Goal: Find specific page/section: Find specific page/section

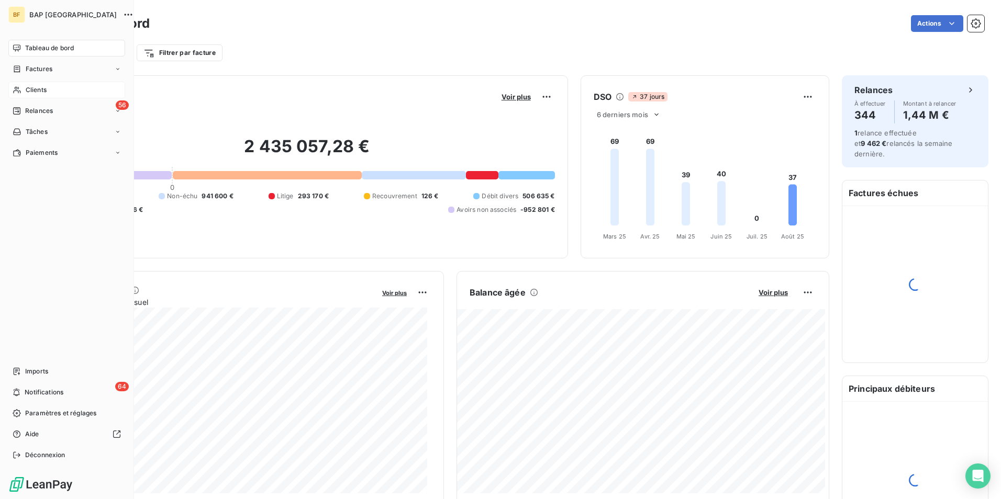
click at [33, 84] on div "Clients" at bounding box center [66, 90] width 117 height 17
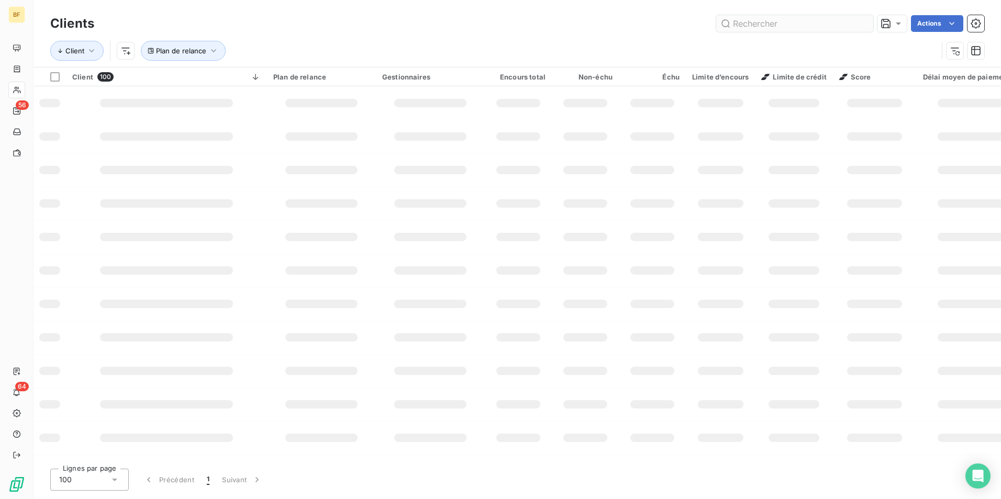
drag, startPoint x: 771, startPoint y: 29, endPoint x: 787, endPoint y: 18, distance: 19.1
click at [772, 25] on input "text" at bounding box center [794, 23] width 157 height 17
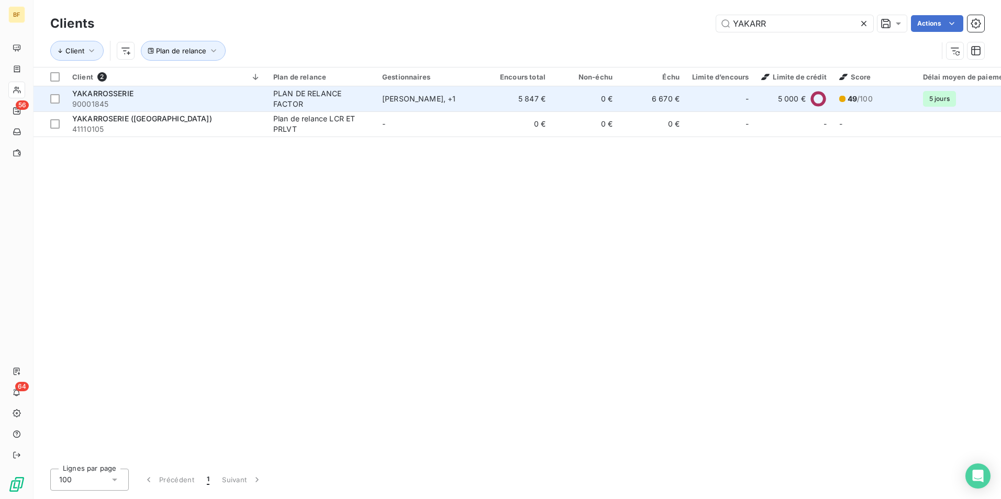
type input "YAKARR"
click at [178, 105] on span "90001845" at bounding box center [166, 104] width 188 height 10
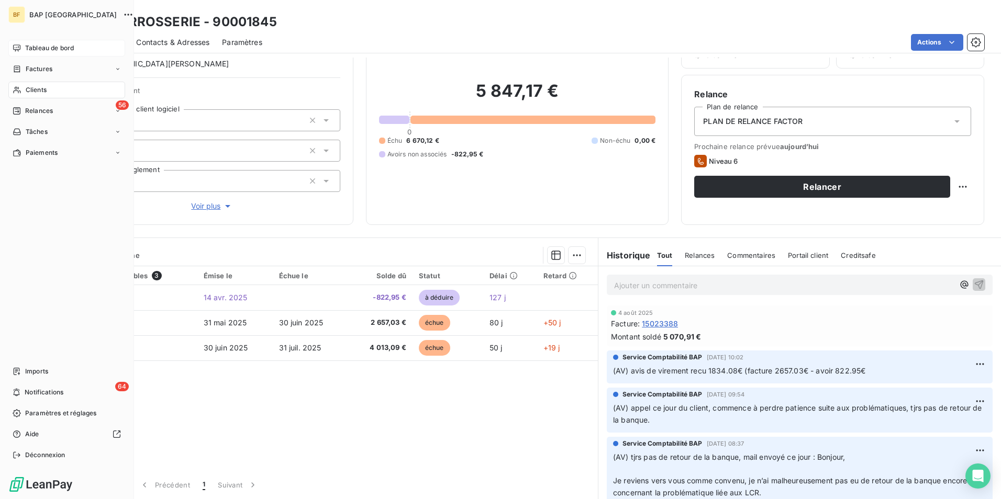
click at [26, 50] on span "Tableau de bord" at bounding box center [49, 47] width 49 height 9
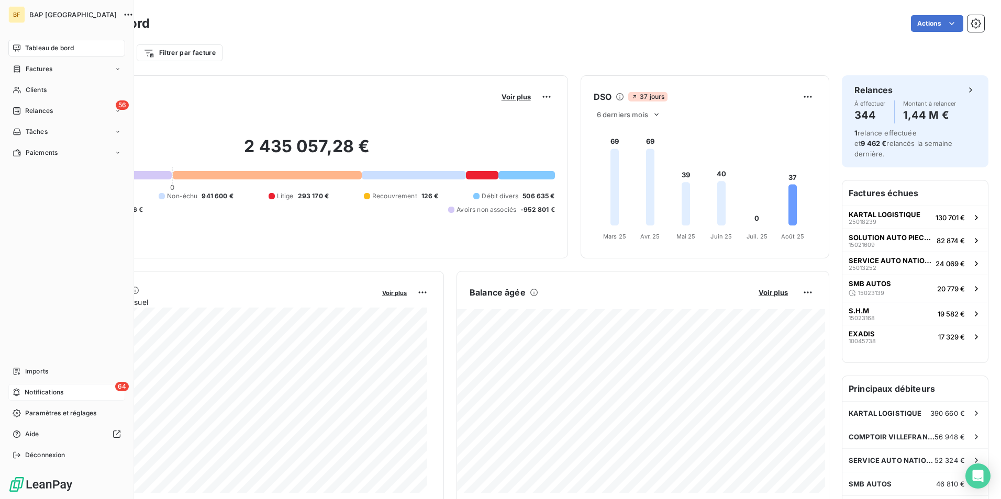
click at [38, 390] on span "Notifications" at bounding box center [44, 392] width 39 height 9
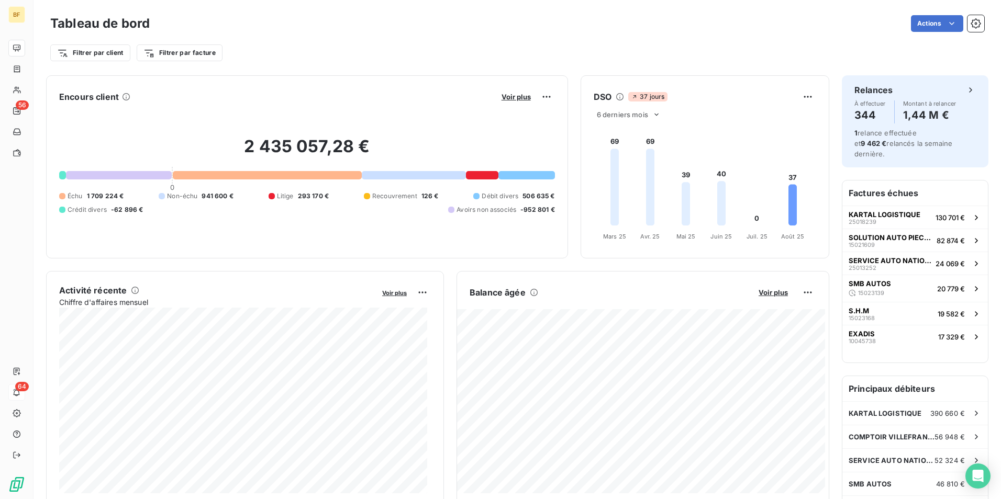
click at [327, 44] on div "Filtrer par client Filtrer par facture" at bounding box center [517, 53] width 934 height 20
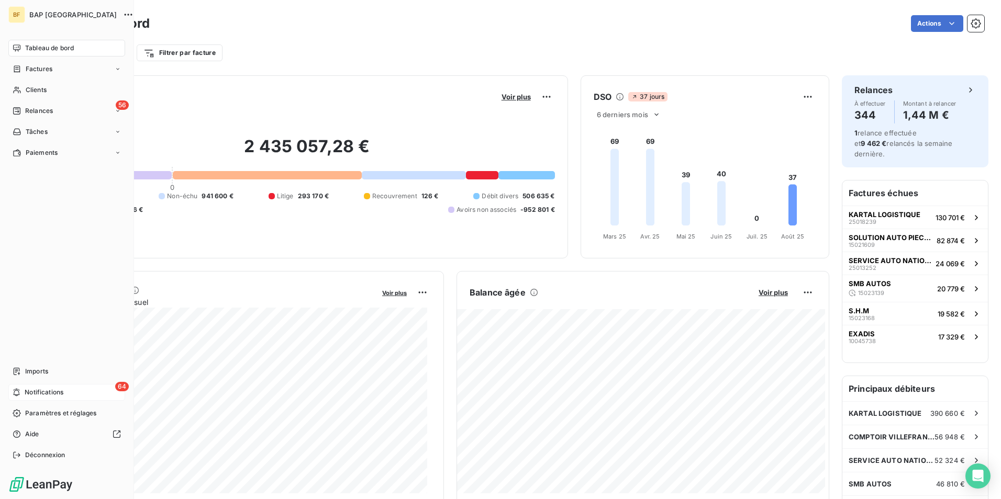
click at [52, 46] on span "Tableau de bord" at bounding box center [49, 47] width 49 height 9
click at [32, 85] on div "Clients" at bounding box center [66, 90] width 117 height 17
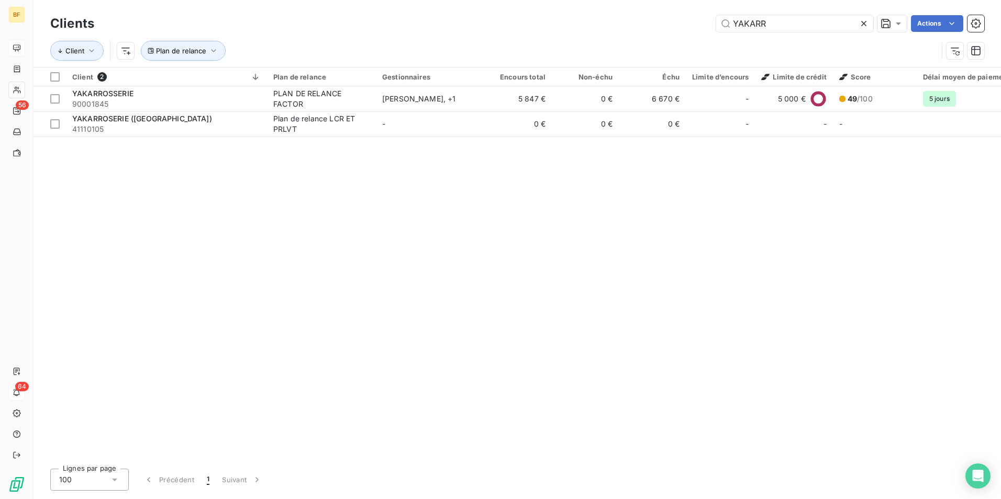
drag, startPoint x: 768, startPoint y: 28, endPoint x: 592, endPoint y: -8, distance: 179.6
click at [592, 0] on html "BF 56 64 Clients YAKARR Actions Client Plan de relance Client 2 Plan de relance…" at bounding box center [500, 249] width 1001 height 499
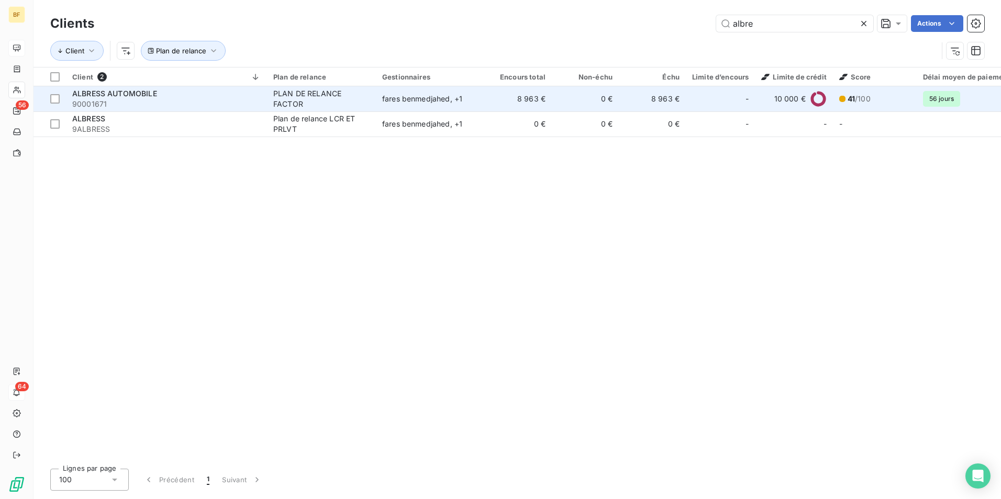
type input "albre"
click at [147, 95] on span "ALBRESS AUTOMOBILE" at bounding box center [114, 93] width 85 height 9
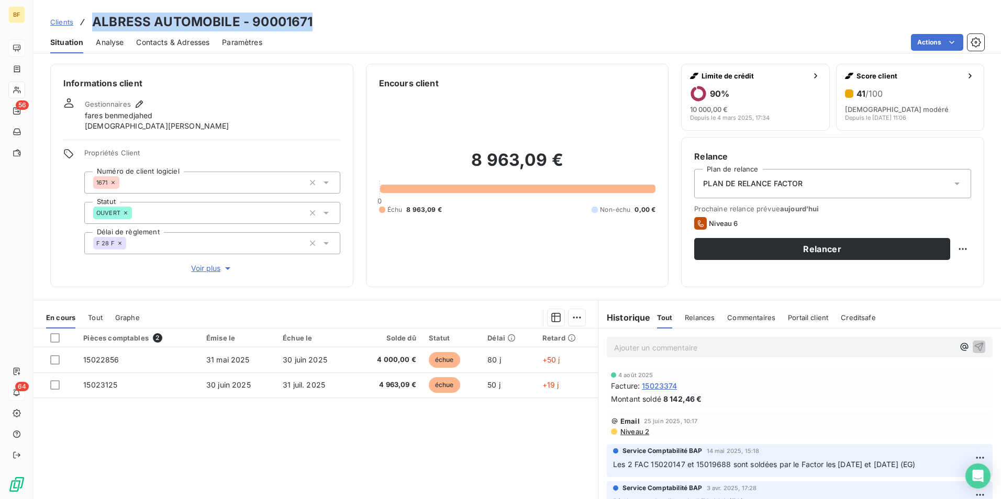
drag, startPoint x: 324, startPoint y: 24, endPoint x: 95, endPoint y: 20, distance: 228.7
click at [95, 20] on div "Clients ALBRESS AUTOMOBILE - 90001671" at bounding box center [516, 22] width 967 height 19
copy h3 "ALBRESS AUTOMOBILE - 90001671"
click at [651, 339] on div "Ajouter un commentaire ﻿" at bounding box center [800, 347] width 386 height 20
click at [653, 344] on p "Ajouter un commentaire ﻿" at bounding box center [784, 347] width 340 height 13
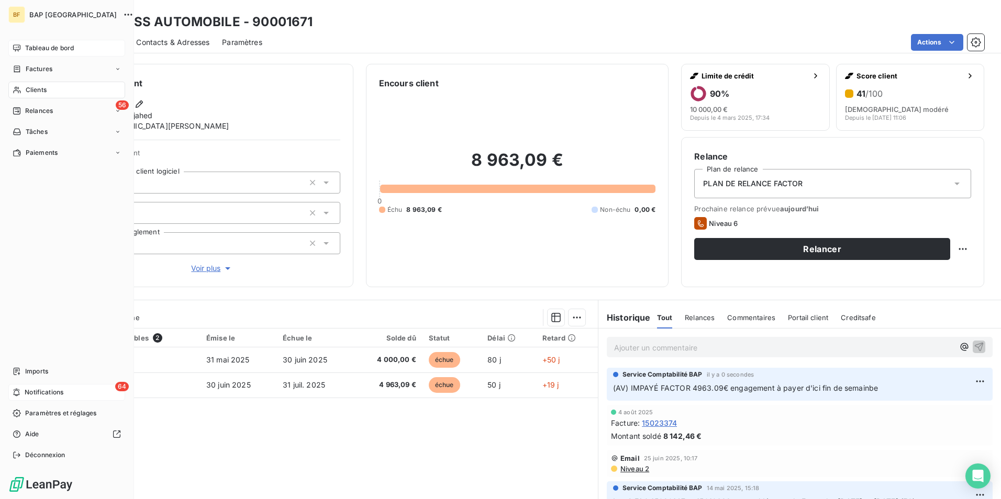
drag, startPoint x: 33, startPoint y: 46, endPoint x: 27, endPoint y: 44, distance: 6.1
click at [27, 44] on span "Tableau de bord" at bounding box center [49, 47] width 49 height 9
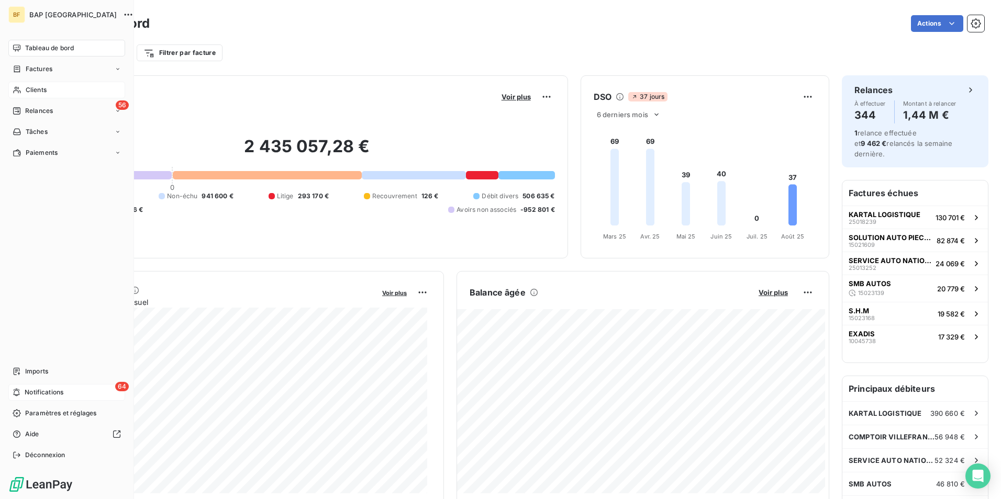
click at [39, 93] on span "Clients" at bounding box center [36, 89] width 21 height 9
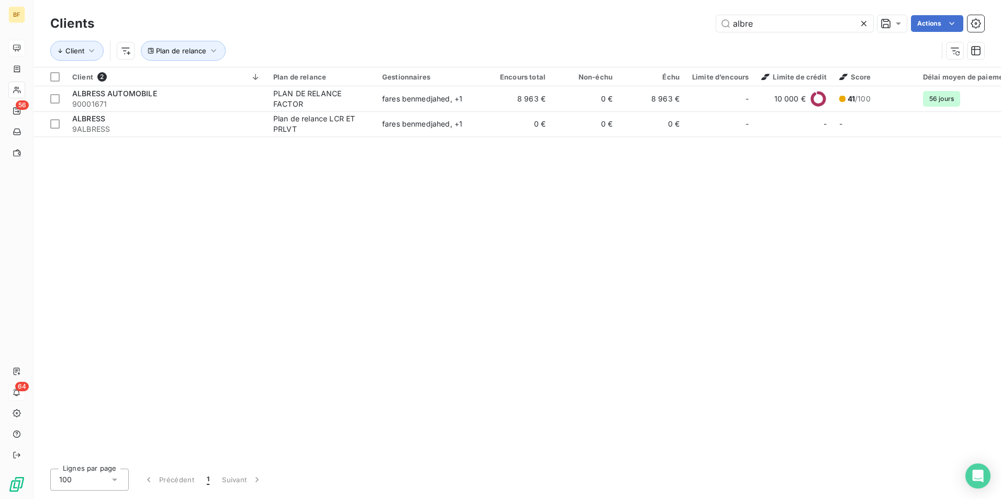
drag, startPoint x: 781, startPoint y: 23, endPoint x: 652, endPoint y: 21, distance: 128.8
click at [652, 21] on div "albre Actions" at bounding box center [545, 23] width 877 height 17
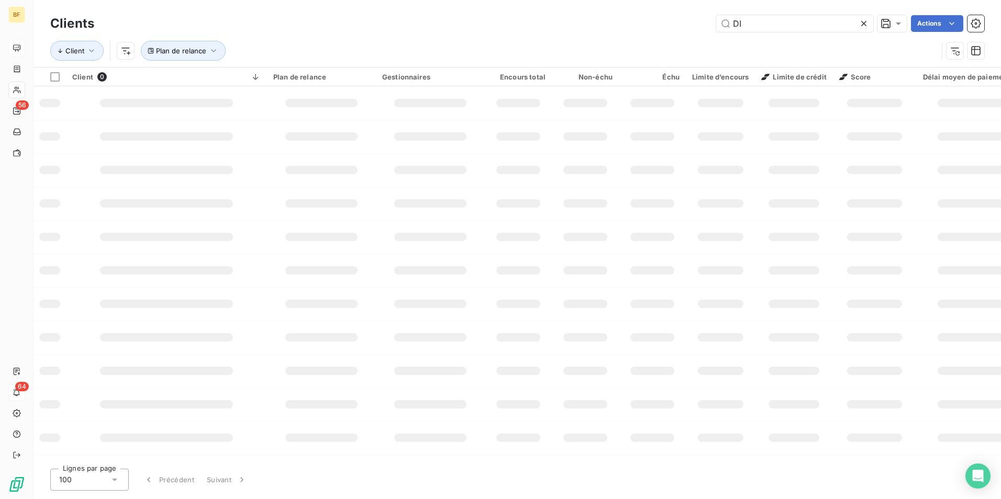
type input "D"
